Goal: Task Accomplishment & Management: Manage account settings

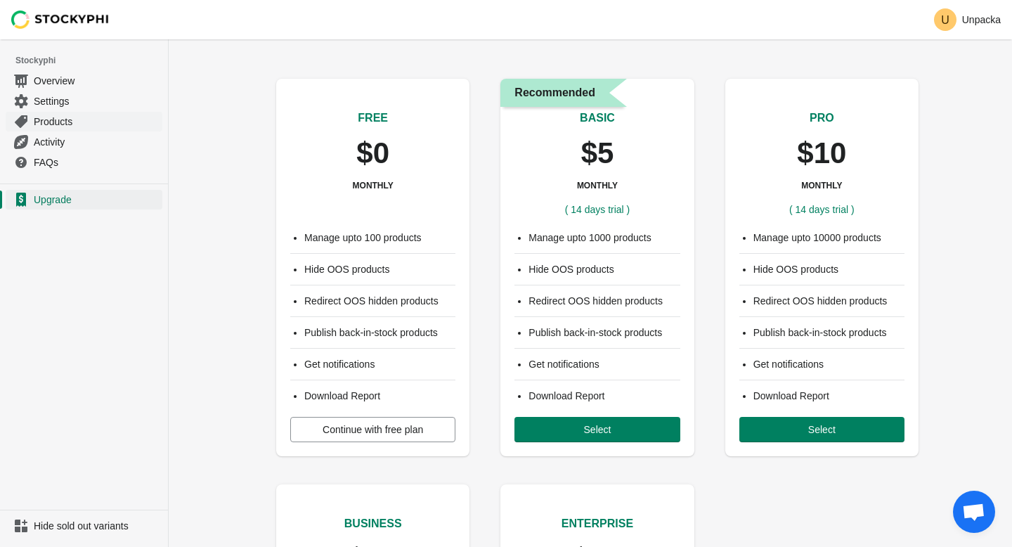
click at [44, 122] on span "Products" at bounding box center [97, 122] width 126 height 14
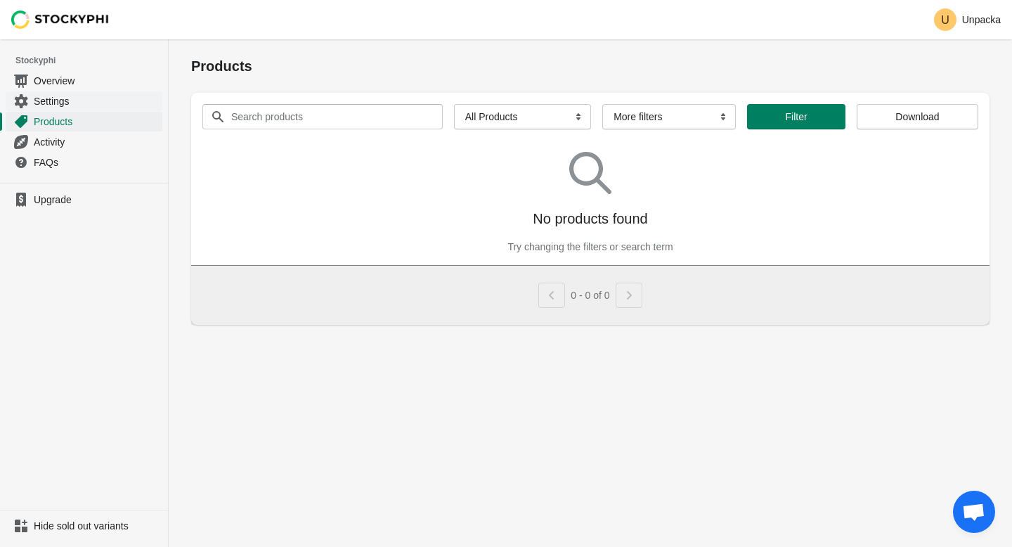
click at [49, 110] on link "Settings" at bounding box center [84, 101] width 157 height 20
click at [52, 96] on span "Settings" at bounding box center [97, 101] width 126 height 14
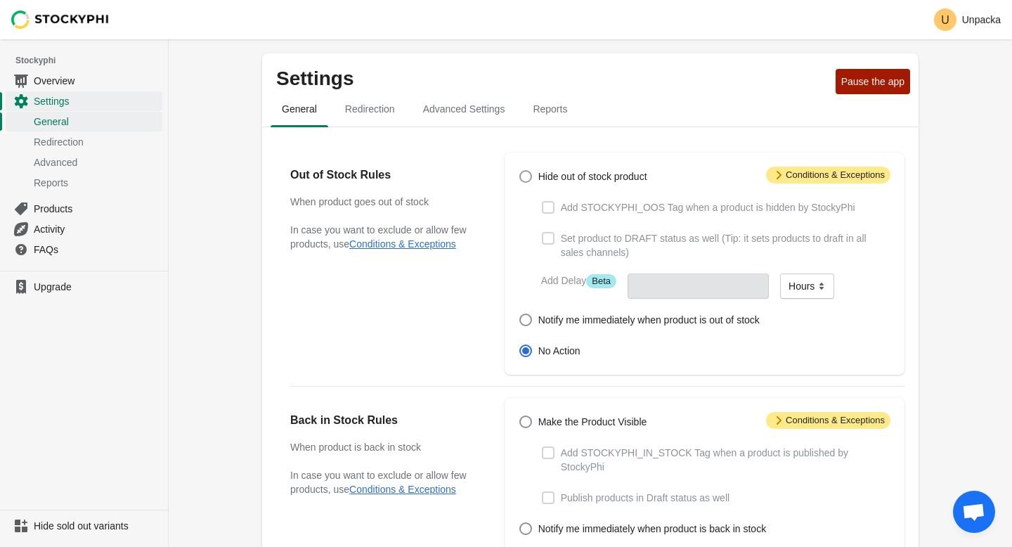
click at [545, 174] on span "Hide out of stock product" at bounding box center [592, 176] width 109 height 14
click at [520, 171] on input "Hide out of stock product" at bounding box center [519, 170] width 1 height 1
radio input "true"
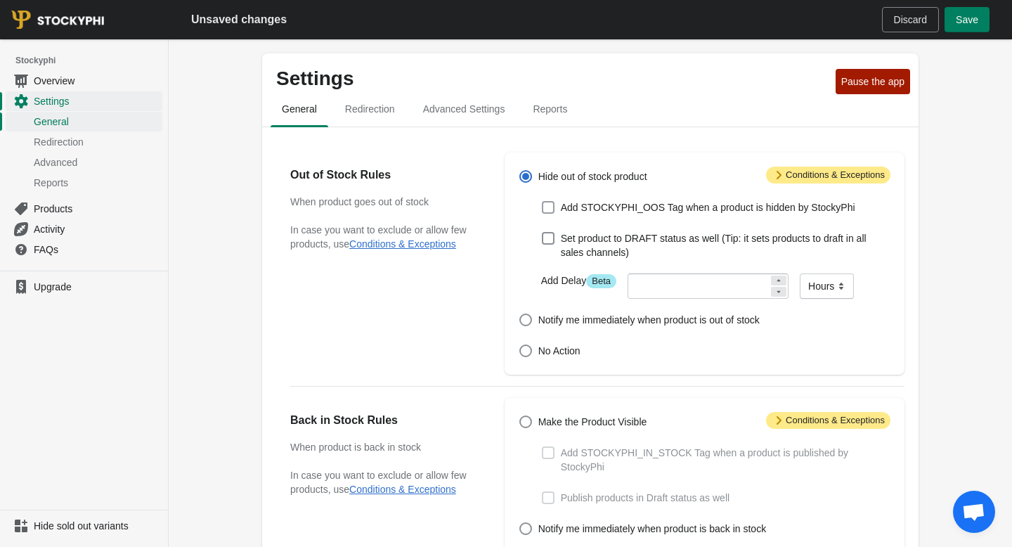
click at [641, 207] on span "Add STOCKYPHI_OOS Tag when a product is hidden by StockyPhi" at bounding box center [708, 207] width 294 height 14
click at [542, 202] on input "Add STOCKYPHI_OOS Tag when a product is hidden by StockyPhi" at bounding box center [542, 201] width 1 height 1
checkbox input "true"
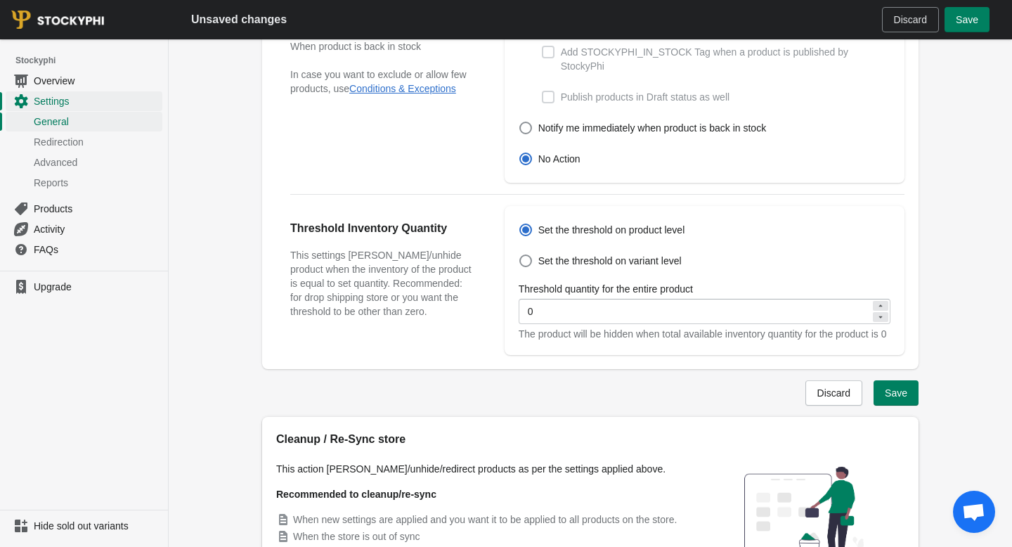
scroll to position [529, 0]
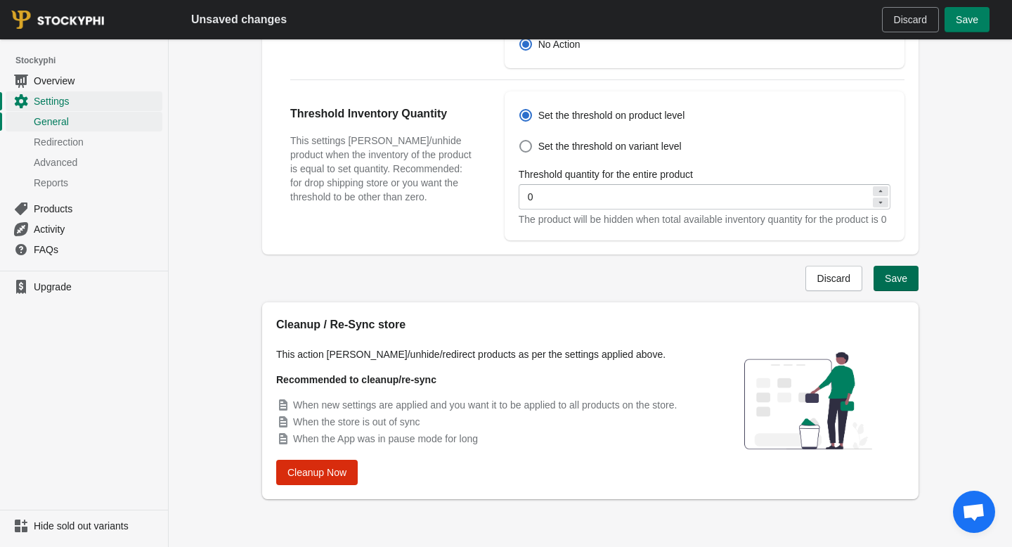
click at [889, 277] on span "Save" at bounding box center [895, 278] width 22 height 11
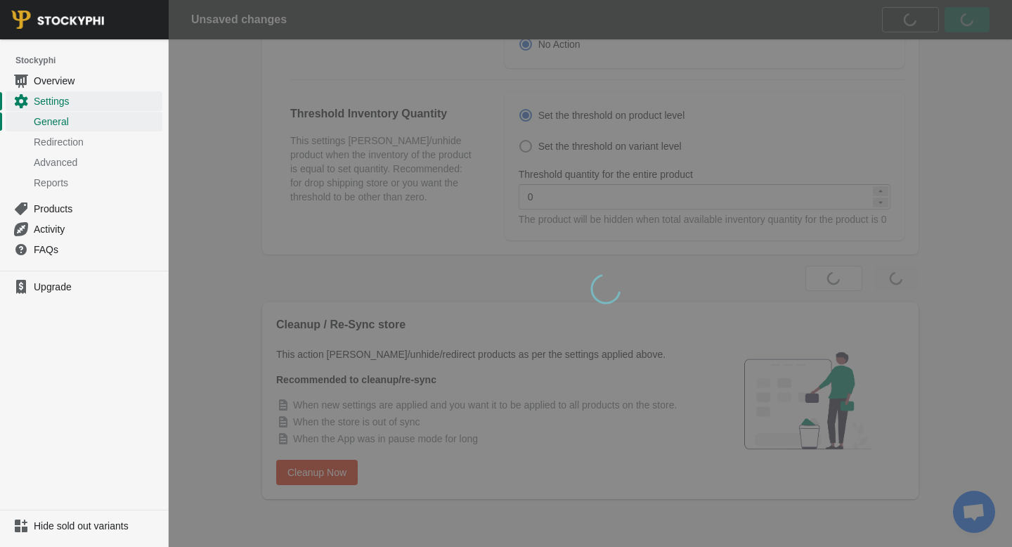
scroll to position [0, 0]
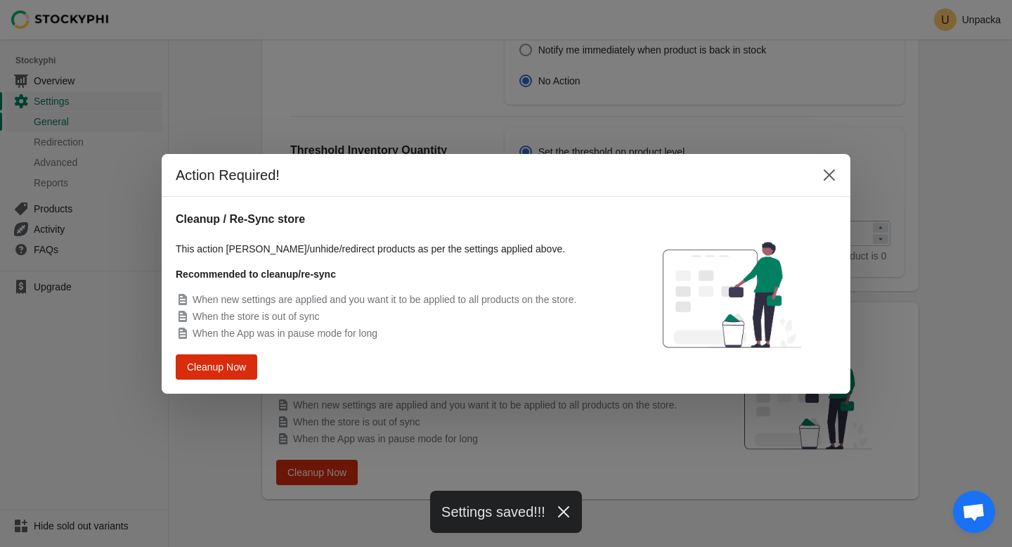
click at [192, 349] on div "Cleanup / Re-Sync store This action will hide/unhide/redirect products as per t…" at bounding box center [395, 295] width 438 height 169
click at [192, 354] on div "Cleanup Now" at bounding box center [395, 366] width 438 height 25
click at [196, 365] on span "Cleanup Now" at bounding box center [216, 366] width 53 height 10
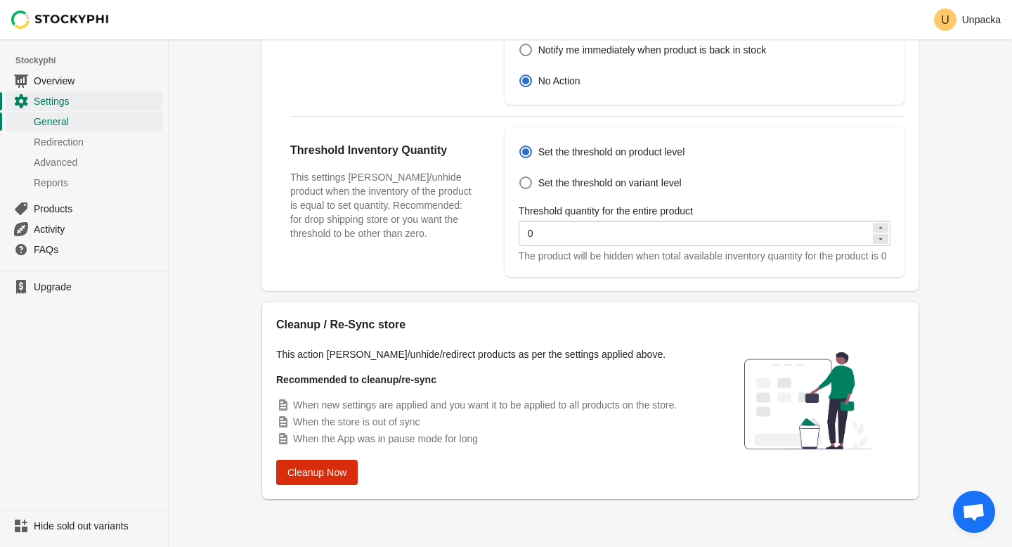
scroll to position [492, 0]
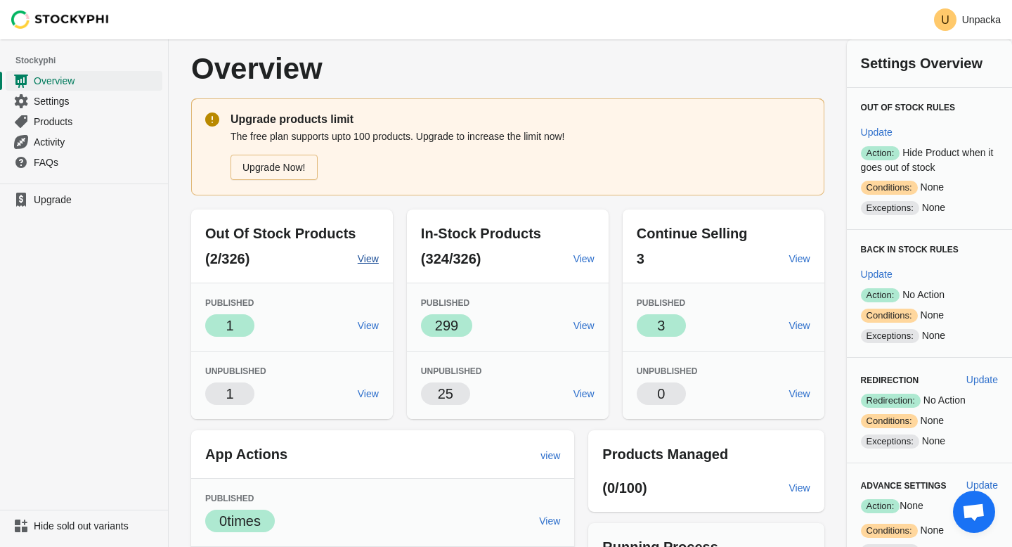
click at [365, 259] on span "View" at bounding box center [368, 258] width 21 height 11
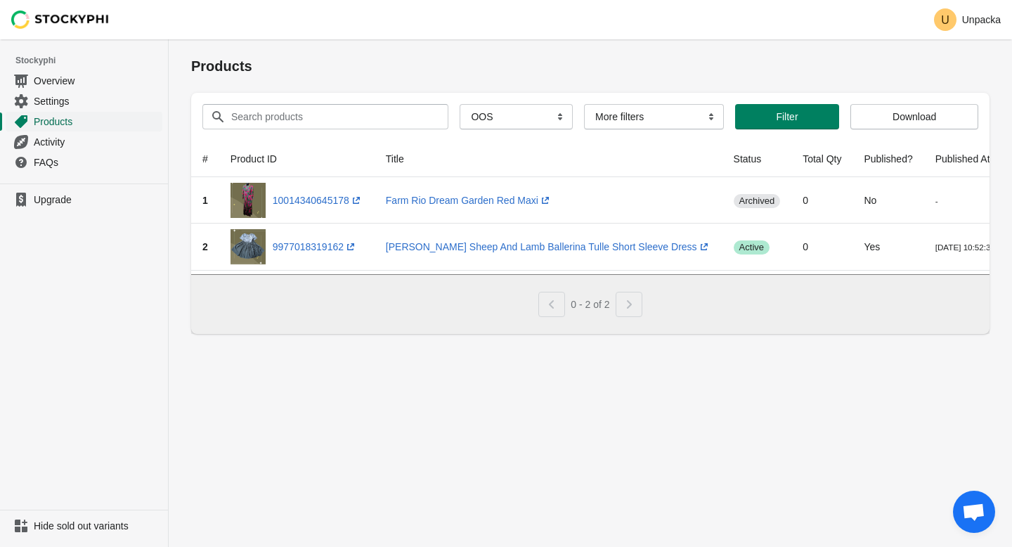
click at [74, 120] on span "Products" at bounding box center [97, 122] width 126 height 14
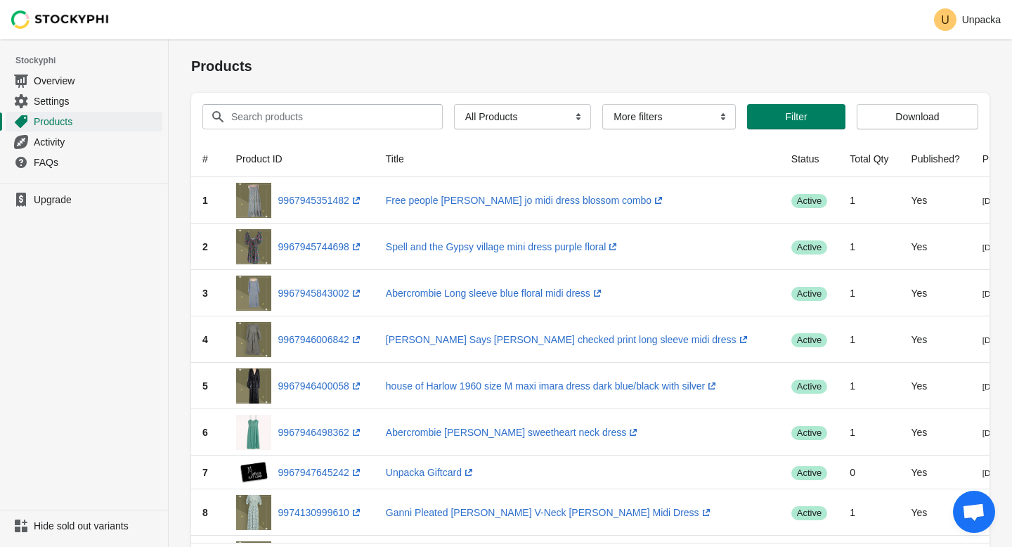
click at [331, 101] on div "Search products Clear All Products InStock InStock Published InStock Un-Publish…" at bounding box center [584, 111] width 787 height 37
click at [331, 106] on input "Search products" at bounding box center [323, 116] width 187 height 25
click at [191, 39] on button "Submit" at bounding box center [211, 46] width 40 height 15
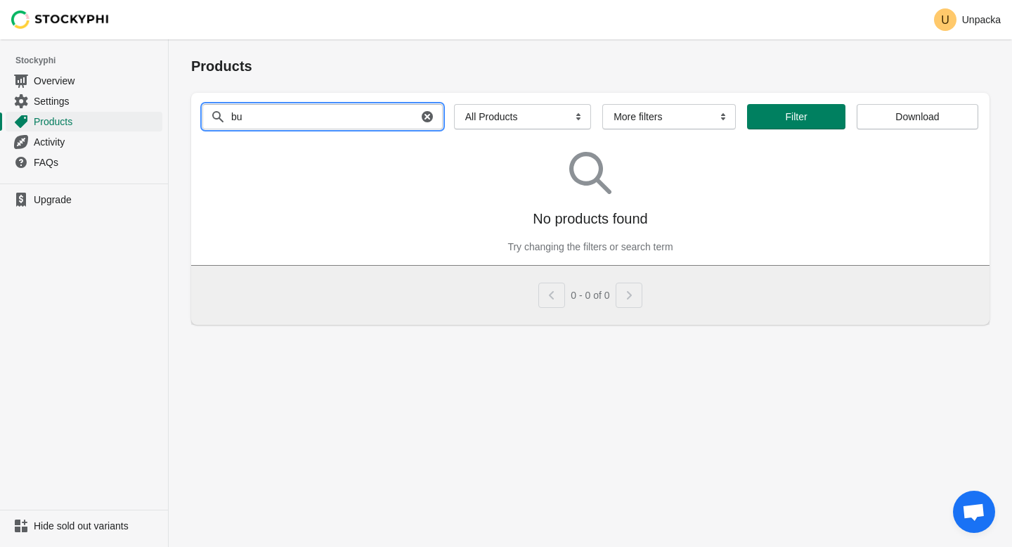
type input "b"
type input "thrasher"
click at [191, 39] on button "Submit" at bounding box center [211, 46] width 40 height 15
click at [421, 119] on icon "button" at bounding box center [426, 116] width 11 height 11
click at [429, 77] on div "Products" at bounding box center [590, 65] width 798 height 25
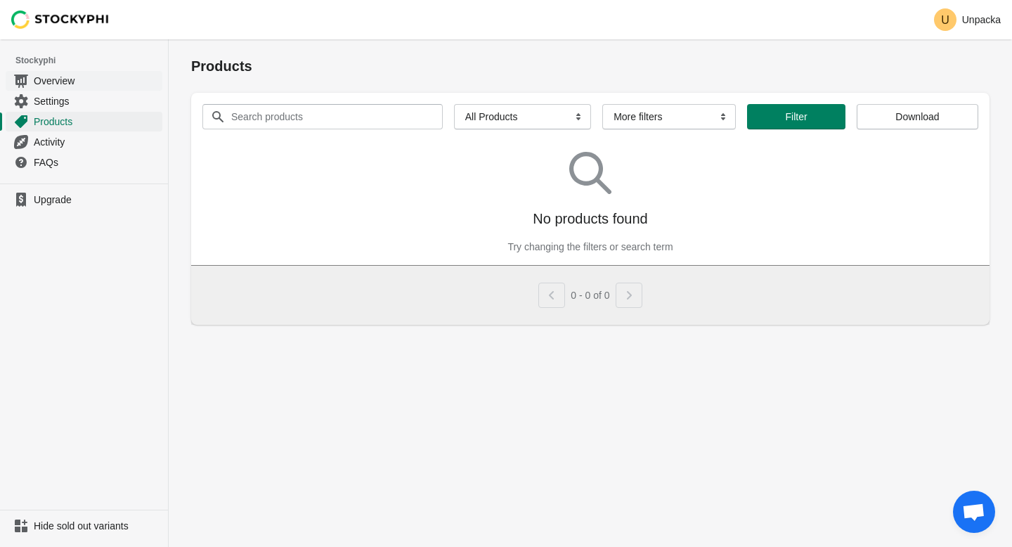
click at [91, 85] on span "Overview" at bounding box center [97, 81] width 126 height 14
